Goal: Find specific page/section

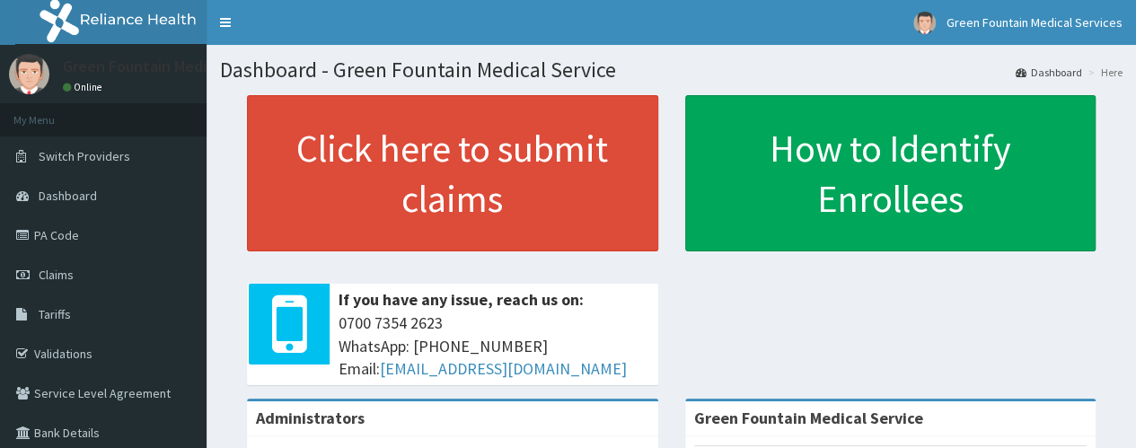
click at [103, 227] on link "PA Code" at bounding box center [103, 236] width 207 height 40
click at [65, 356] on link "Validations" at bounding box center [103, 354] width 207 height 40
click at [54, 229] on link "PA Code" at bounding box center [103, 236] width 207 height 40
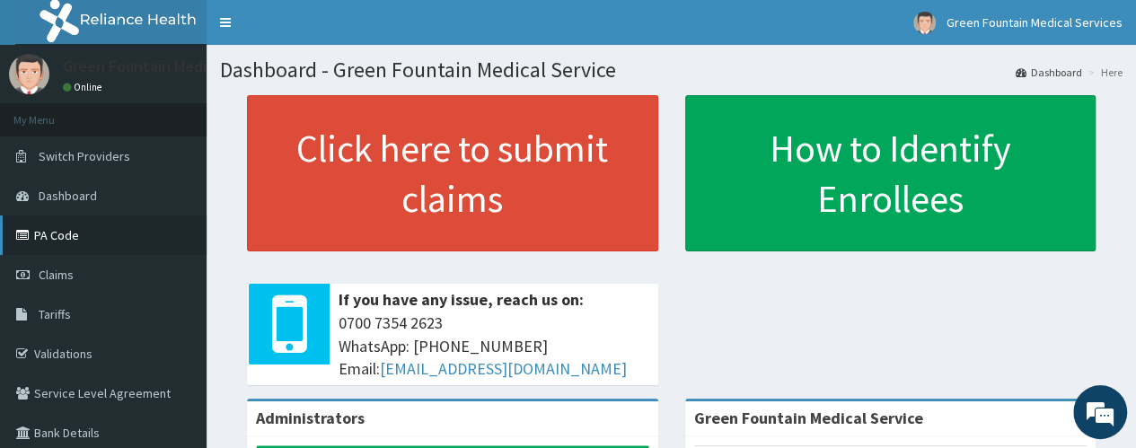
click at [75, 239] on link "PA Code" at bounding box center [103, 236] width 207 height 40
